Goal: Task Accomplishment & Management: Manage account settings

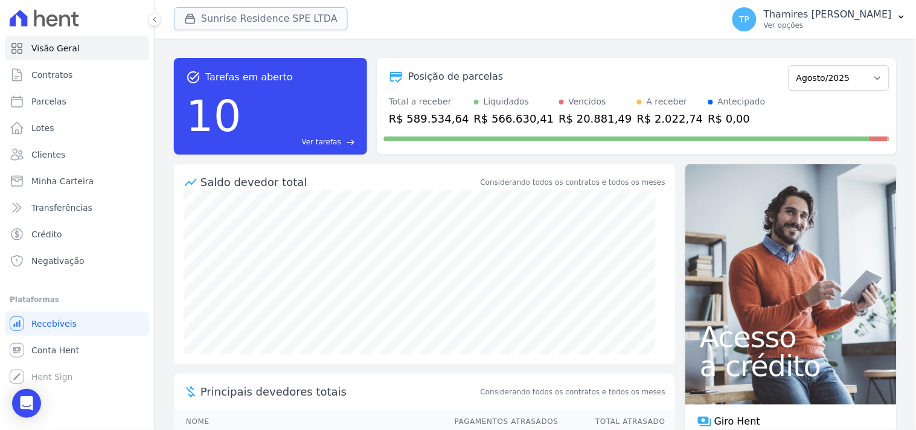
click at [258, 21] on button "Sunrise Residence SPE LTDA" at bounding box center [261, 18] width 174 height 23
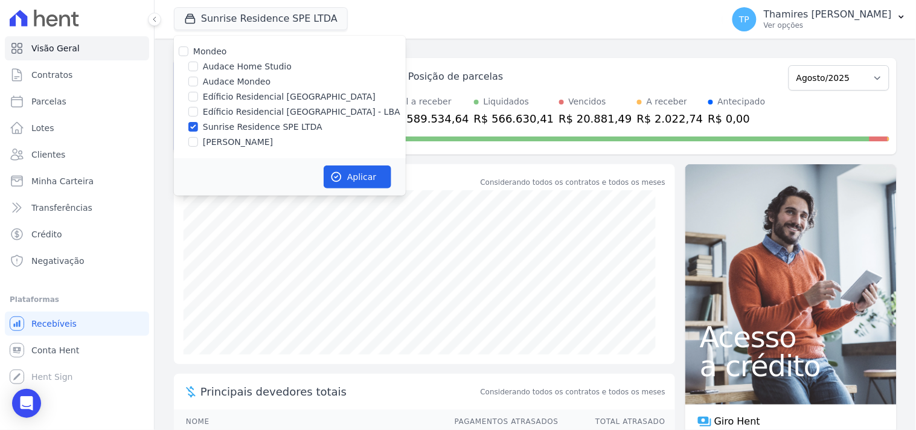
click at [238, 77] on label "Audace Mondeo" at bounding box center [237, 82] width 68 height 13
click at [198, 77] on input "Audace Mondeo" at bounding box center [193, 82] width 10 height 10
checkbox input "true"
click at [258, 121] on label "Sunrise Residence SPE LTDA" at bounding box center [263, 127] width 120 height 13
click at [198, 122] on input "Sunrise Residence SPE LTDA" at bounding box center [193, 127] width 10 height 10
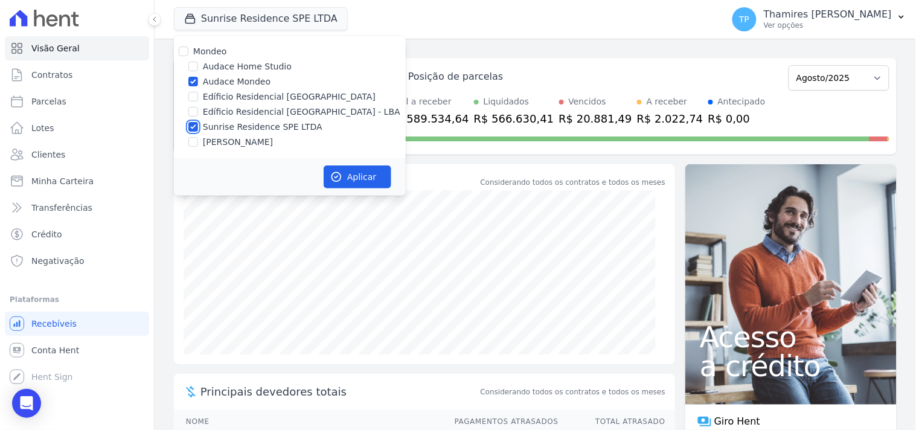
checkbox input "false"
click at [359, 176] on button "Aplicar" at bounding box center [358, 177] width 68 height 23
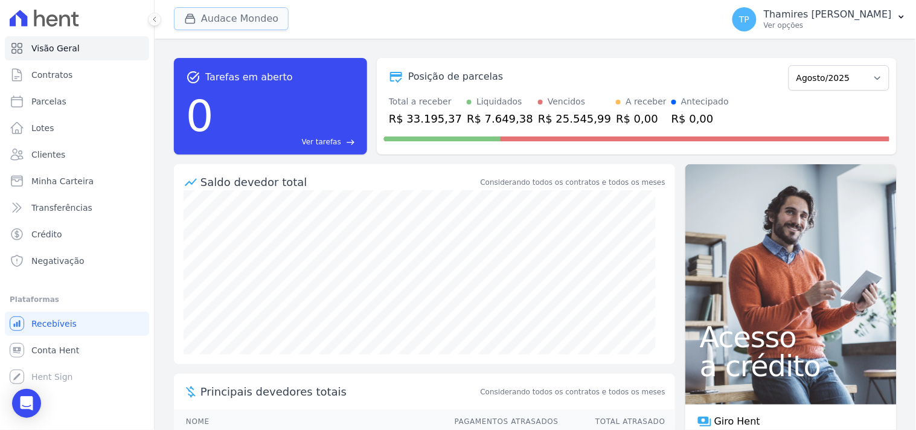
click at [260, 17] on button "Audace Mondeo" at bounding box center [231, 18] width 115 height 23
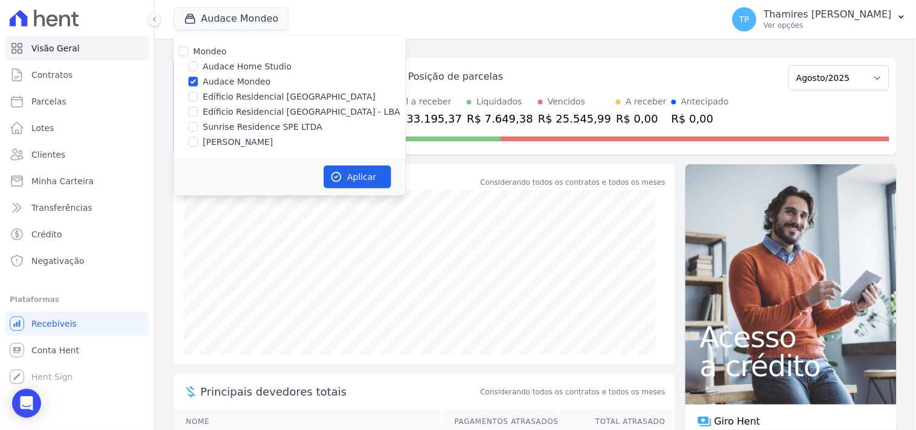
click at [260, 106] on label "Edíficio Residencial [GEOGRAPHIC_DATA] - LBA" at bounding box center [302, 112] width 198 height 13
click at [198, 107] on input "Edíficio Residencial [GEOGRAPHIC_DATA] - LBA" at bounding box center [193, 112] width 10 height 10
checkbox input "true"
click at [250, 83] on label "Audace Mondeo" at bounding box center [237, 82] width 68 height 13
click at [198, 83] on input "Audace Mondeo" at bounding box center [193, 82] width 10 height 10
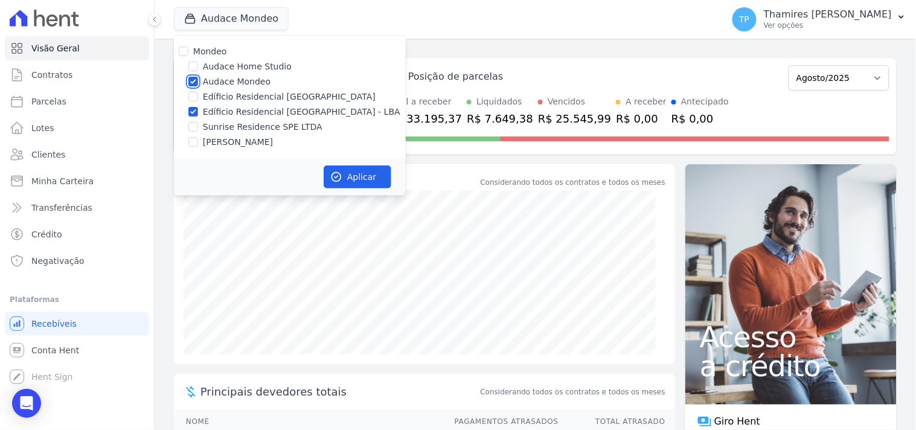
checkbox input "false"
click at [356, 171] on button "Aplicar" at bounding box center [358, 177] width 68 height 23
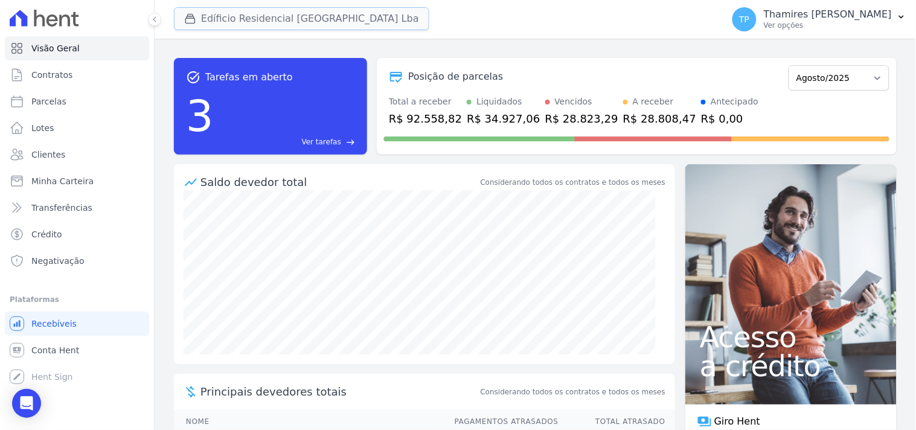
click at [234, 13] on button "Edíficio Residencial [GEOGRAPHIC_DATA] Lba" at bounding box center [302, 18] width 256 height 23
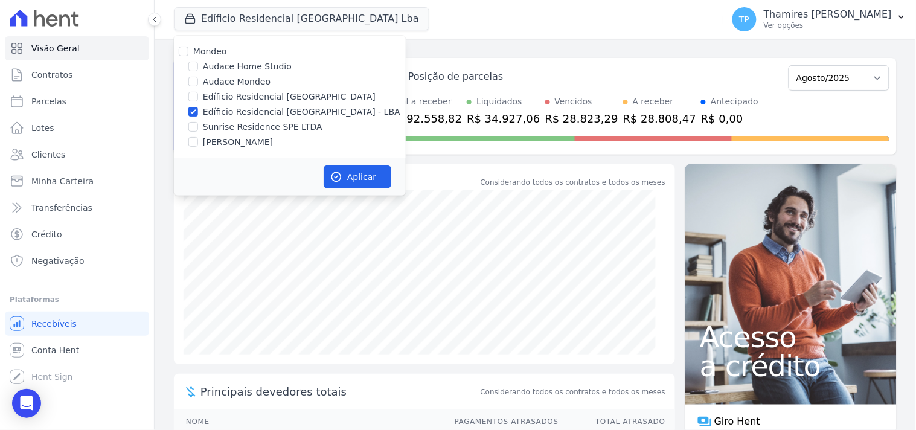
drag, startPoint x: 257, startPoint y: 137, endPoint x: 269, endPoint y: 127, distance: 15.5
click at [258, 138] on label "[PERSON_NAME]" at bounding box center [238, 142] width 70 height 13
click at [198, 138] on input "[PERSON_NAME]" at bounding box center [193, 142] width 10 height 10
checkbox input "true"
click at [285, 107] on label "Edíficio Residencial [GEOGRAPHIC_DATA] - LBA" at bounding box center [302, 112] width 198 height 13
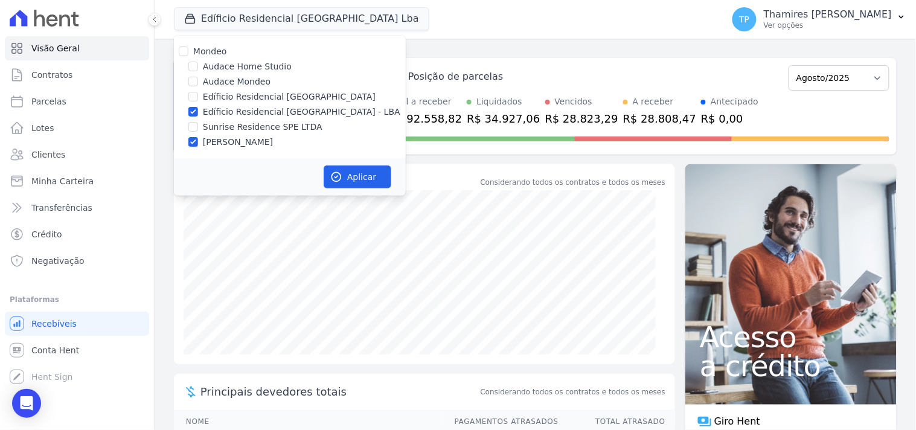
click at [198, 107] on input "Edíficio Residencial [GEOGRAPHIC_DATA] - LBA" at bounding box center [193, 112] width 10 height 10
checkbox input "false"
click at [347, 167] on button "Aplicar" at bounding box center [358, 177] width 68 height 23
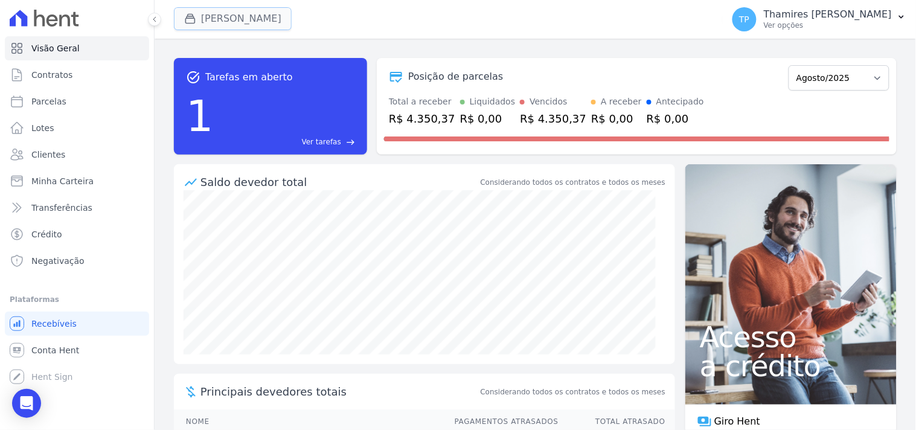
click at [231, 17] on button "[PERSON_NAME]" at bounding box center [233, 18] width 118 height 23
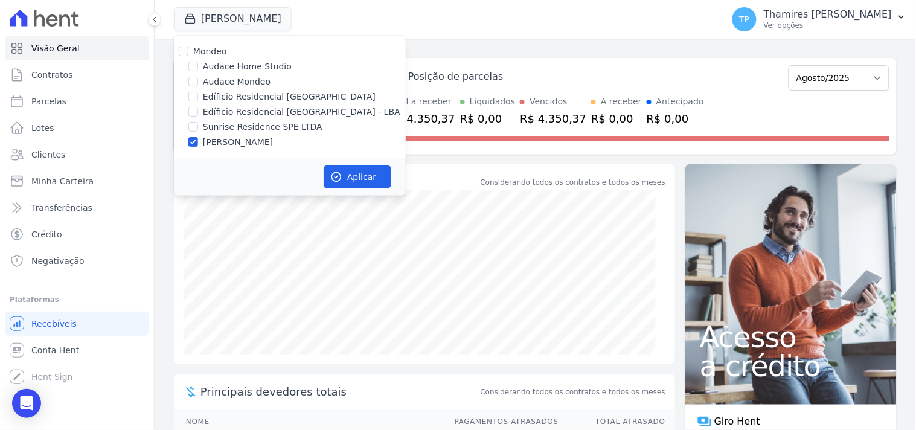
click at [245, 137] on label "[PERSON_NAME]" at bounding box center [238, 142] width 70 height 13
click at [198, 137] on input "[PERSON_NAME]" at bounding box center [193, 142] width 10 height 10
checkbox input "false"
click at [230, 127] on label "Sunrise Residence SPE LTDA" at bounding box center [263, 127] width 120 height 13
click at [198, 127] on input "Sunrise Residence SPE LTDA" at bounding box center [193, 127] width 10 height 10
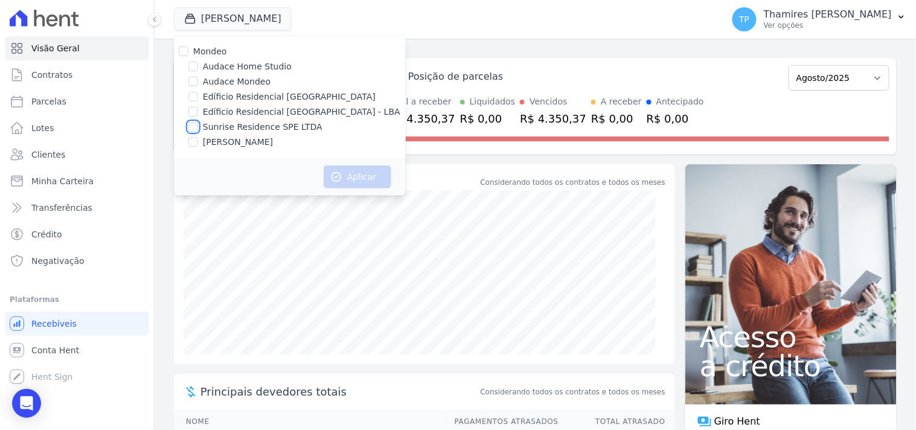
checkbox input "true"
click at [346, 171] on button "Aplicar" at bounding box center [358, 177] width 68 height 23
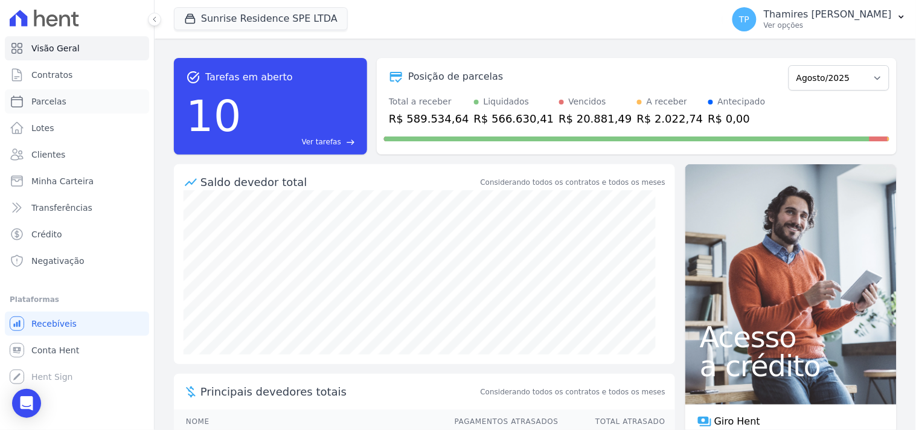
click at [107, 98] on link "Parcelas" at bounding box center [77, 101] width 144 height 24
select select
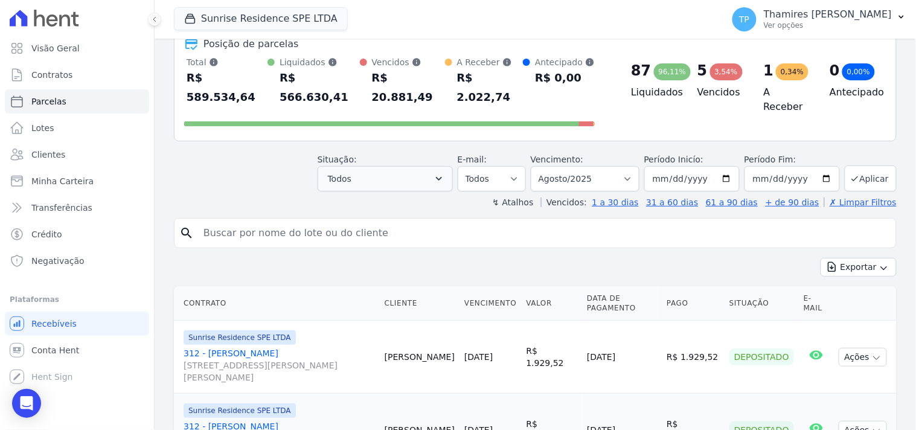
scroll to position [67, 0]
click at [407, 167] on button "Todos" at bounding box center [385, 179] width 135 height 25
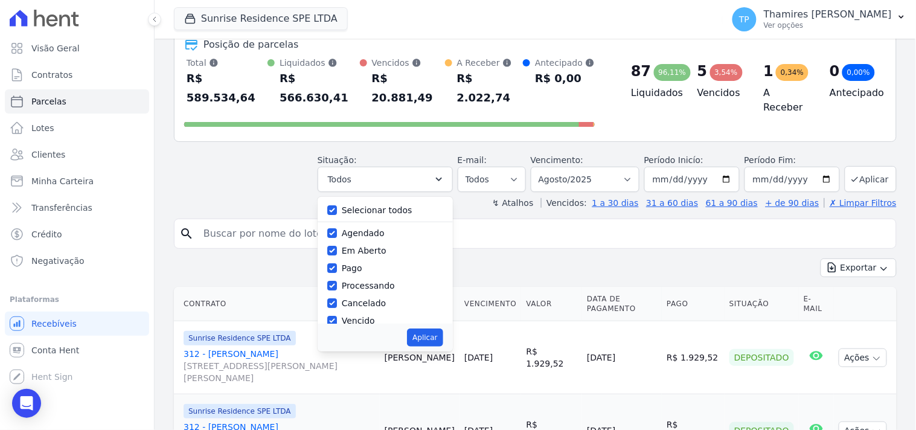
click at [407, 205] on label "Selecionar todos" at bounding box center [377, 210] width 71 height 10
click at [337, 205] on input "Selecionar todos" at bounding box center [332, 210] width 10 height 10
checkbox input "false"
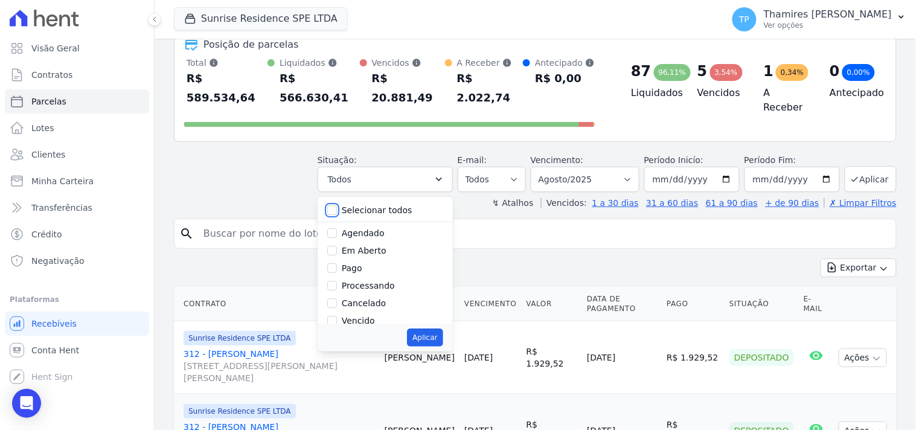
checkbox input "false"
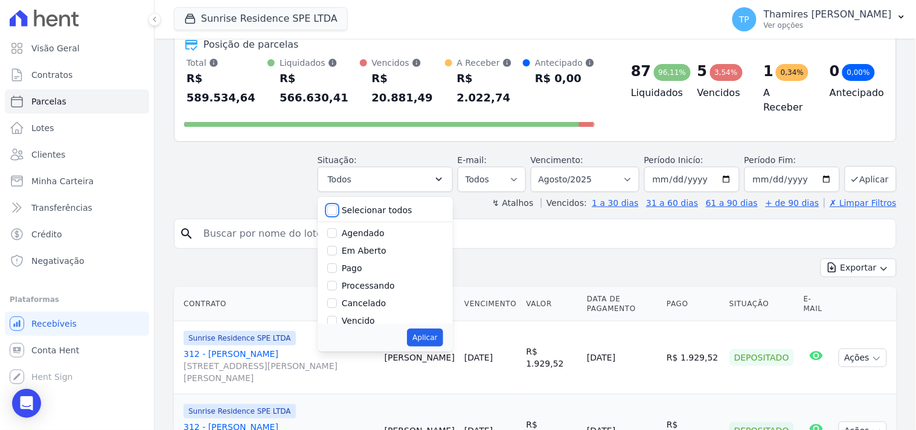
checkbox input "false"
click at [362, 263] on label "Pago" at bounding box center [352, 268] width 21 height 10
click at [337, 263] on input "Pago" at bounding box center [332, 268] width 10 height 10
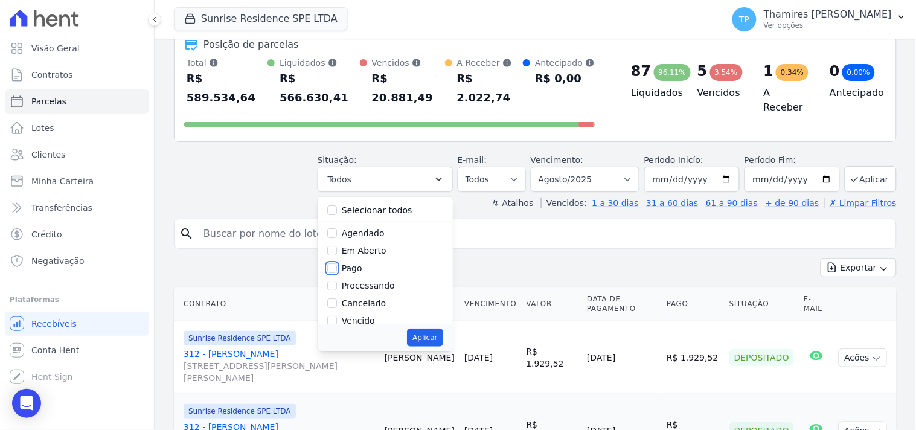
checkbox input "true"
click at [373, 266] on label "Transferindo" at bounding box center [368, 271] width 53 height 10
click at [337, 266] on input "Transferindo" at bounding box center [332, 271] width 10 height 10
checkbox input "true"
click at [434, 329] on button "Aplicar" at bounding box center [425, 338] width 36 height 18
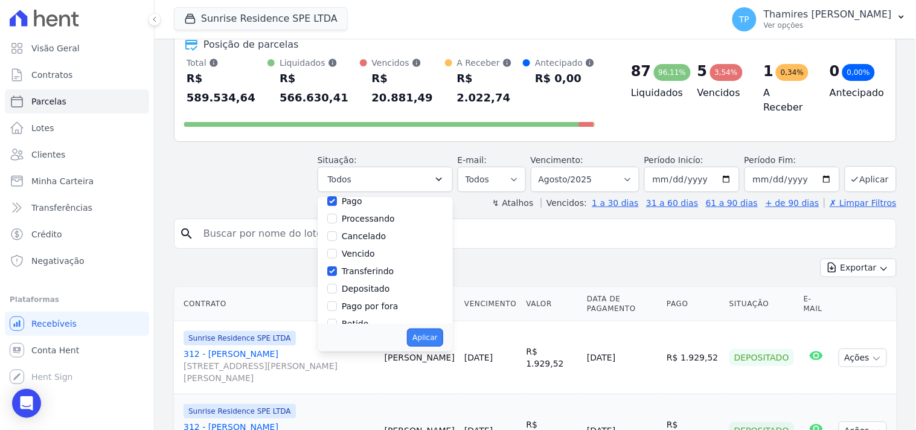
select select "paid"
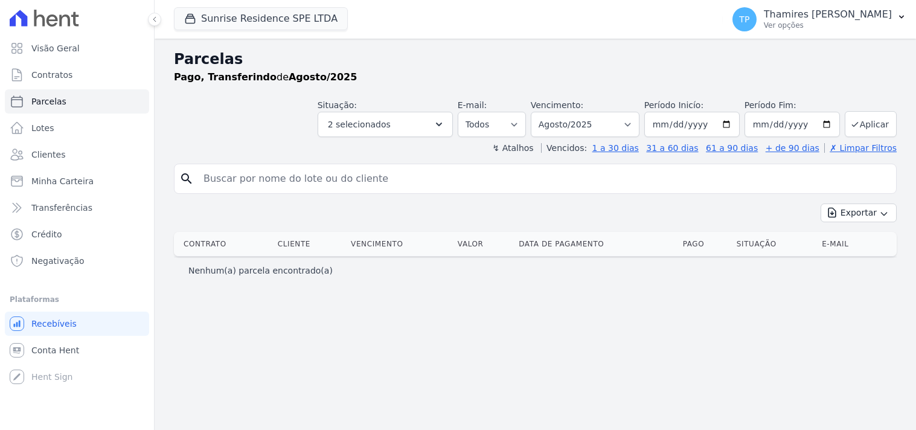
select select
